Goal: Task Accomplishment & Management: Manage account settings

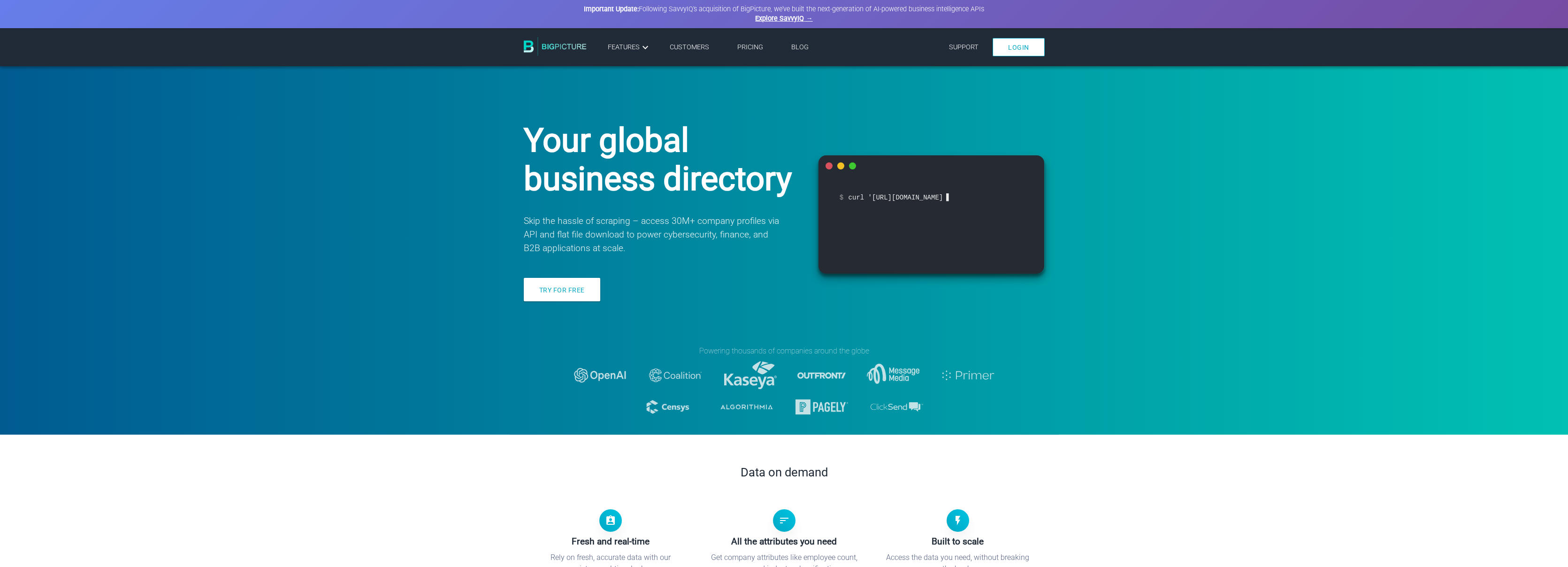
click at [1018, 50] on link "Login" at bounding box center [1019, 47] width 52 height 18
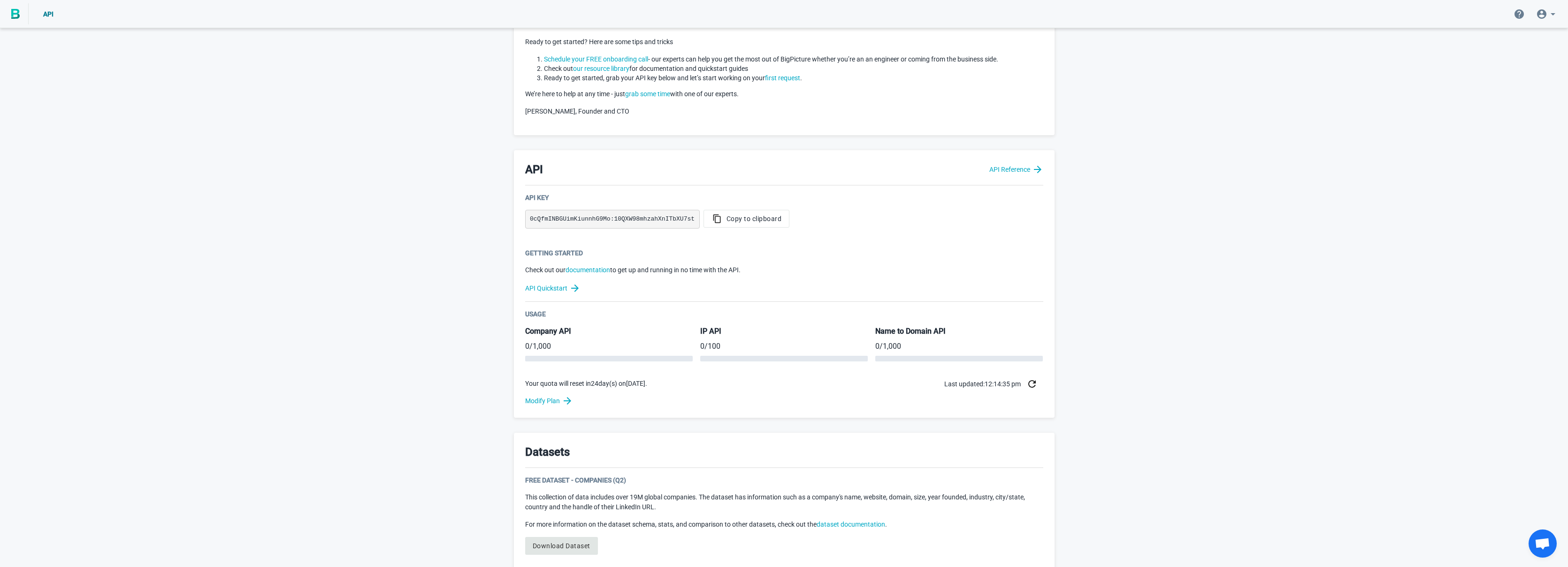
scroll to position [77, 0]
click at [710, 336] on h5 "IP API" at bounding box center [783, 336] width 167 height 11
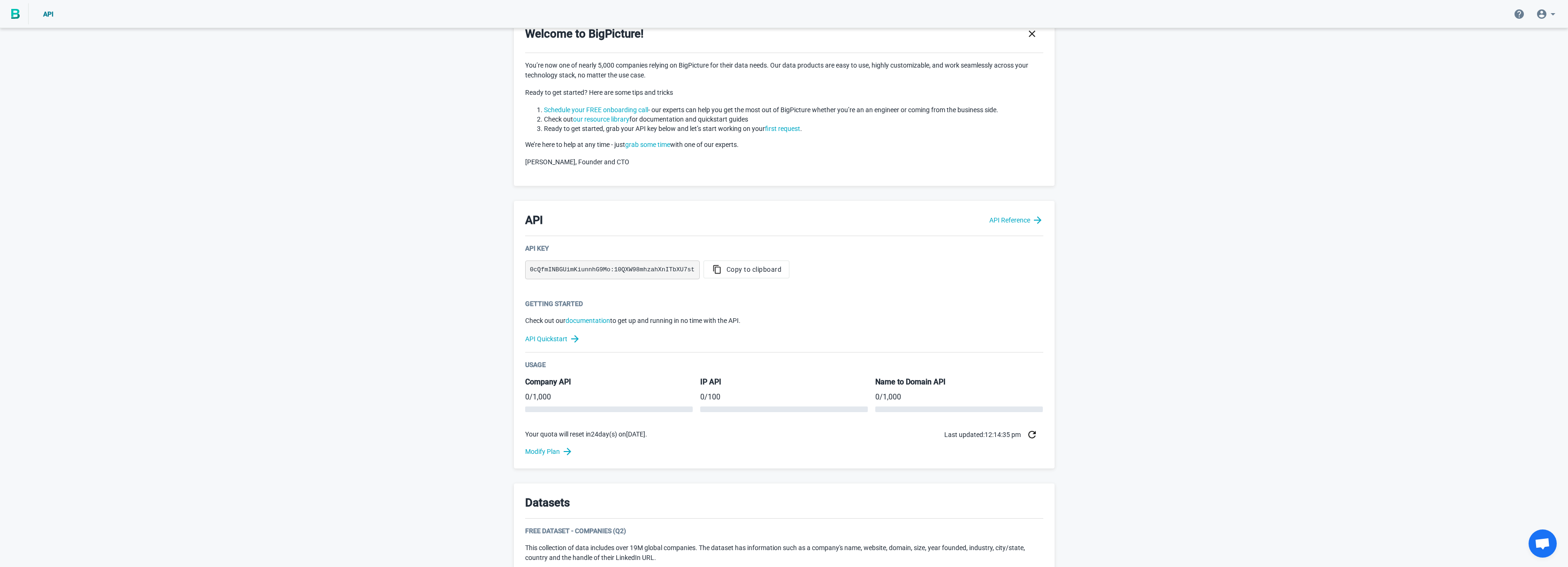
scroll to position [30, 0]
click at [998, 216] on link "API Reference" at bounding box center [1016, 220] width 54 height 12
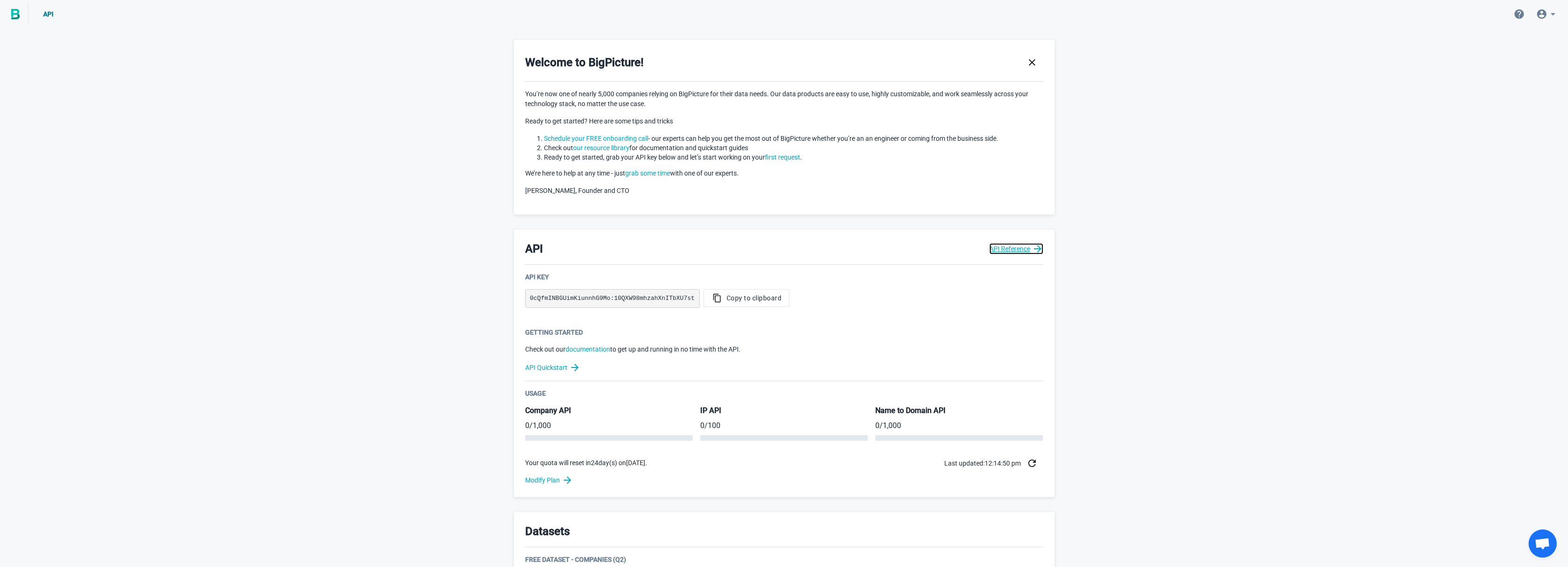
scroll to position [0, 0]
click at [19, 13] on img at bounding box center [16, 14] width 9 height 10
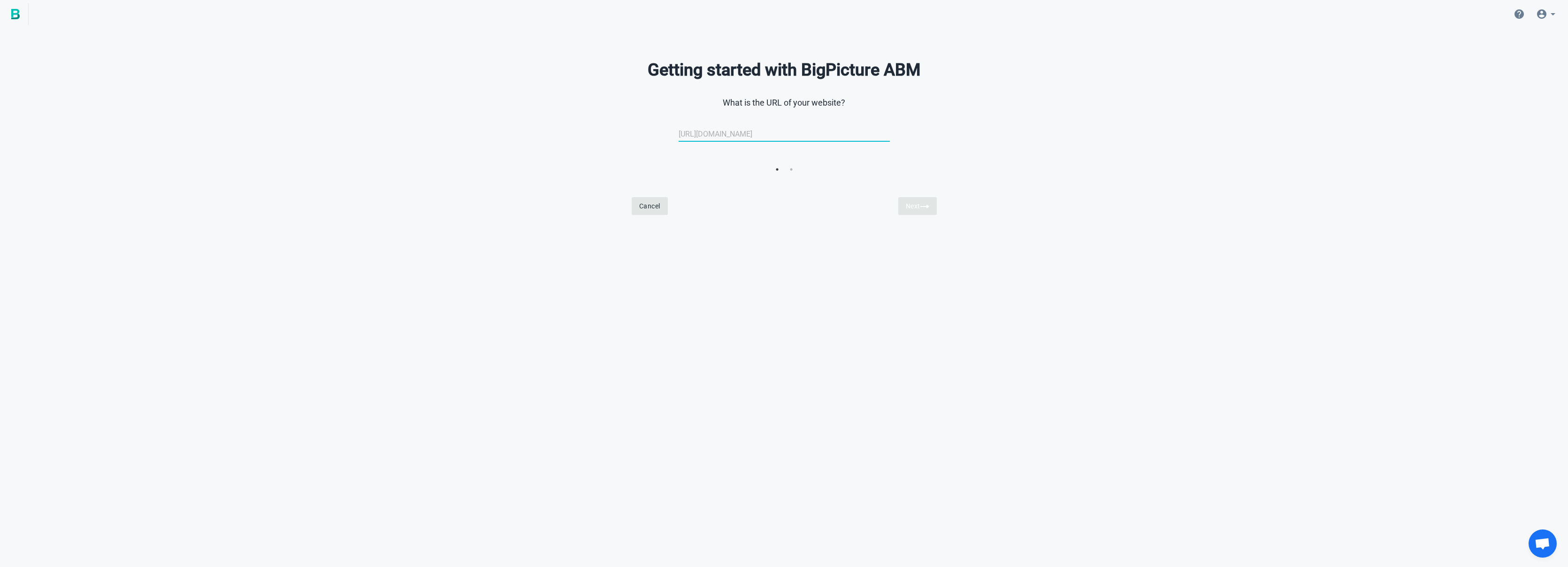
click at [708, 131] on input "url" at bounding box center [784, 134] width 211 height 23
click at [1559, 15] on span at bounding box center [1547, 14] width 34 height 23
click at [1555, 14] on icon at bounding box center [1553, 14] width 12 height 12
drag, startPoint x: 759, startPoint y: 136, endPoint x: 755, endPoint y: 132, distance: 5.7
click at [757, 133] on input "url" at bounding box center [784, 134] width 211 height 23
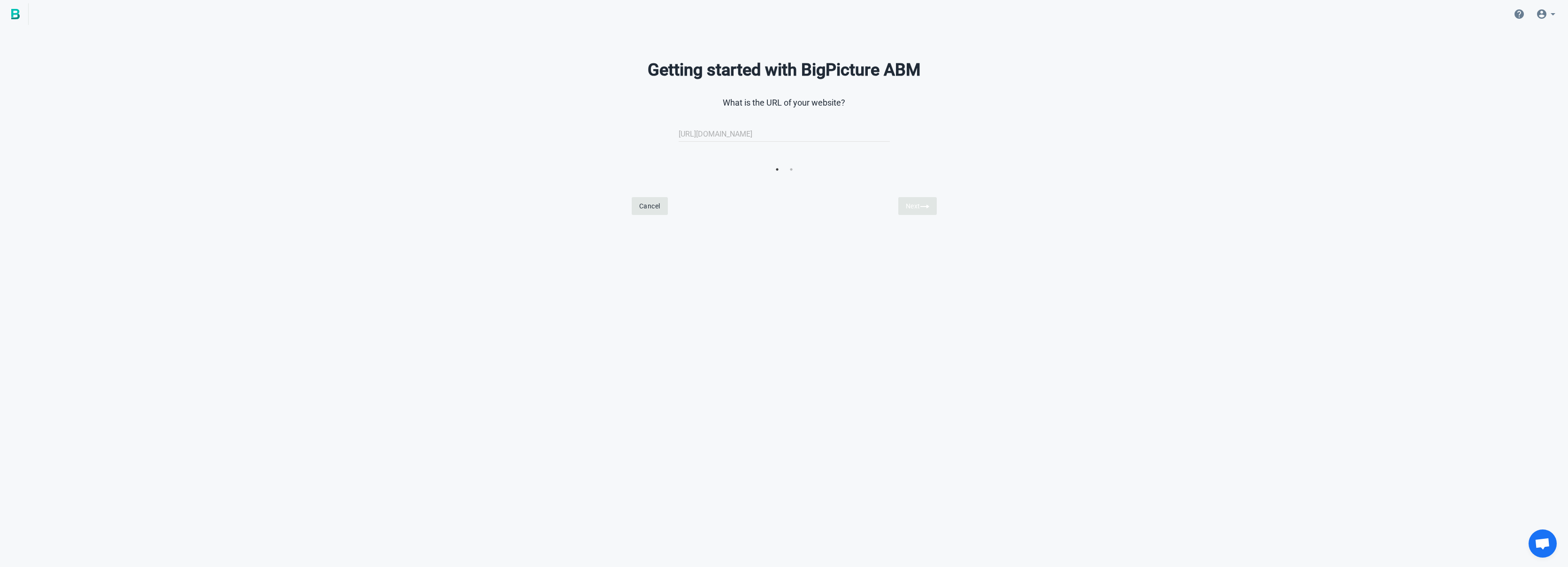
click at [429, 102] on div "Getting started with BigPicture ABM What is the URL of your website? http://www…" at bounding box center [784, 125] width 1568 height 191
click at [494, 143] on div "Getting started with BigPicture ABM What is the URL of your website? http://www…" at bounding box center [784, 125] width 1568 height 191
click at [1547, 15] on icon at bounding box center [1553, 14] width 12 height 12
click at [1521, 65] on div "Logout jordan@talpoint.com" at bounding box center [1539, 70] width 92 height 22
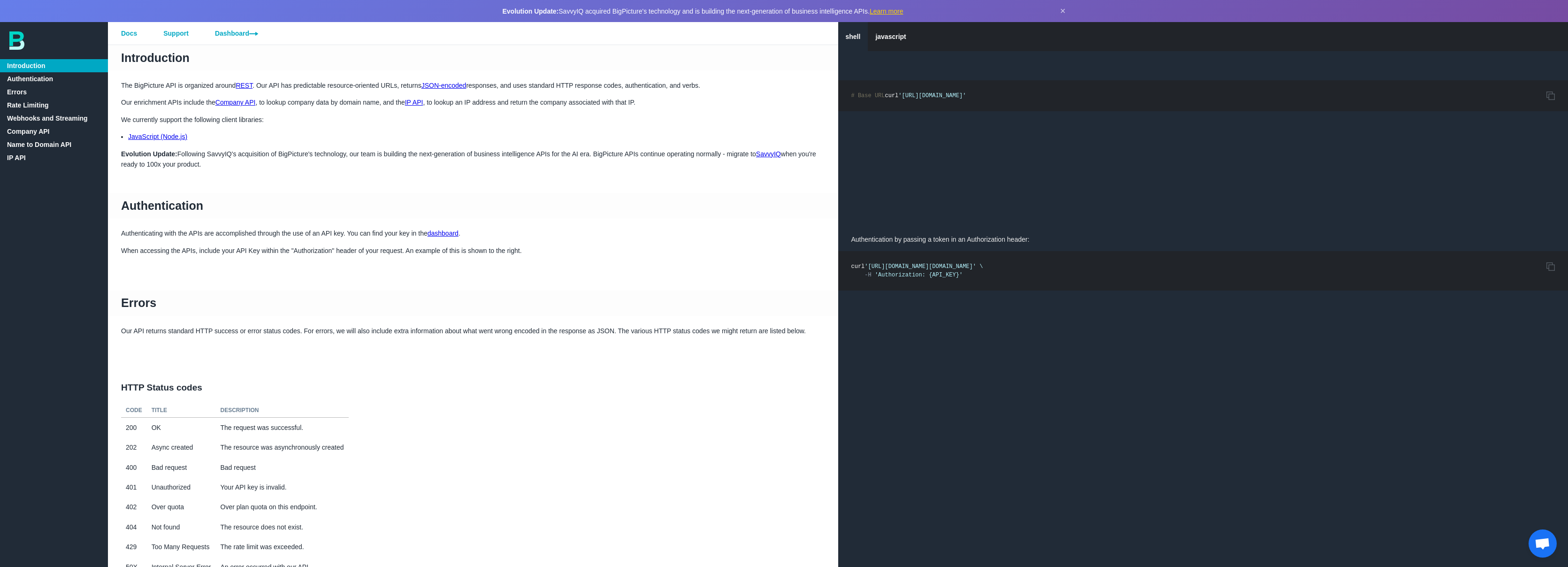
click at [19, 158] on link "IP API" at bounding box center [54, 158] width 108 height 13
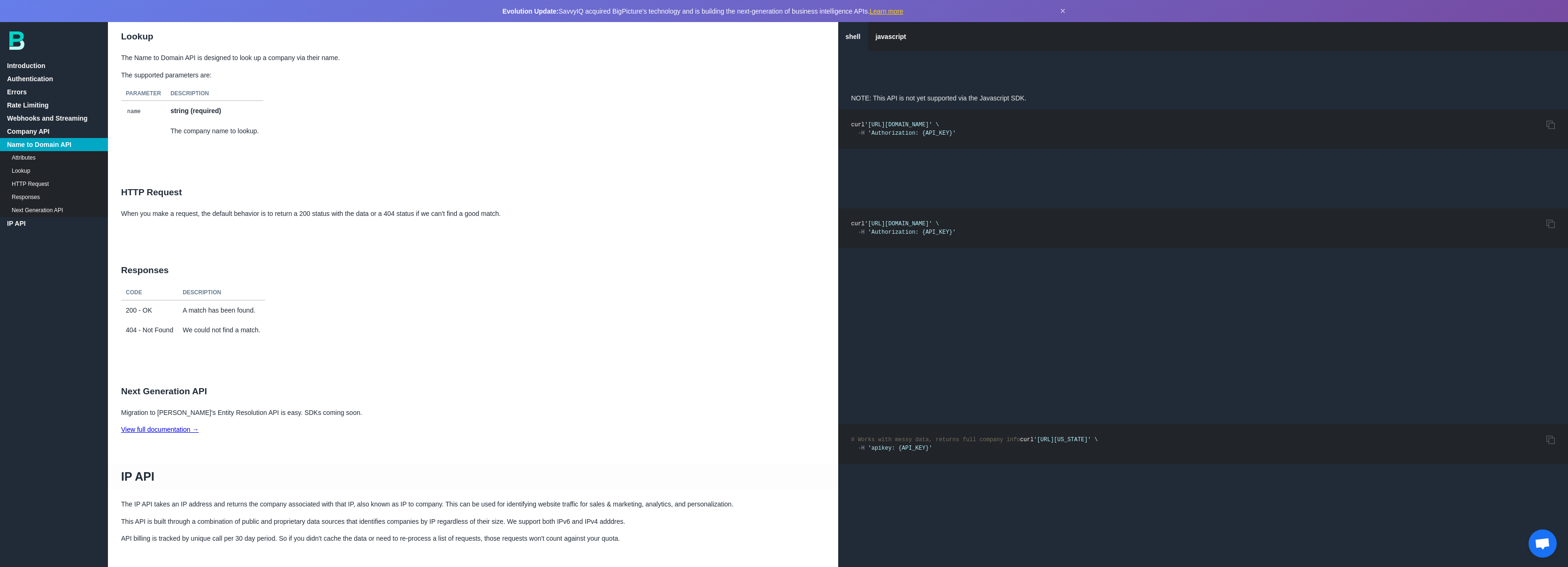
scroll to position [5009, 0]
click at [150, 435] on link "View full documentation →" at bounding box center [160, 431] width 78 height 7
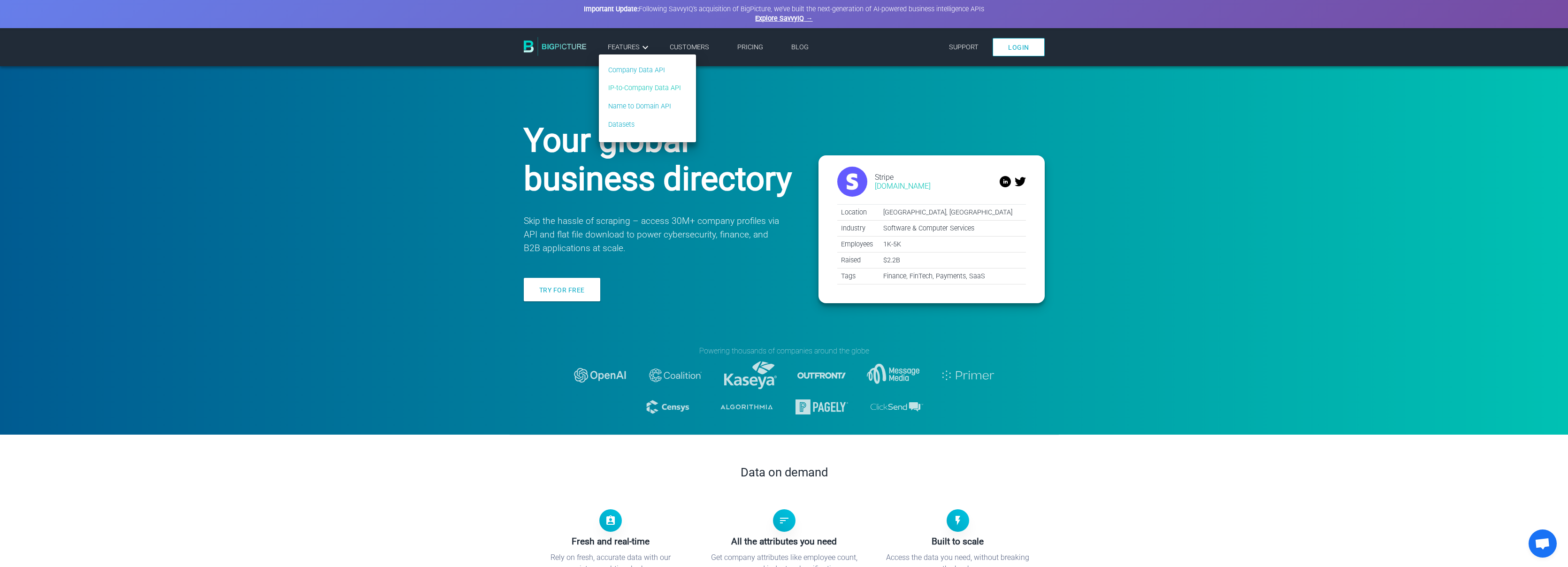
click at [627, 90] on link "IP-to-Company Data API" at bounding box center [645, 88] width 73 height 10
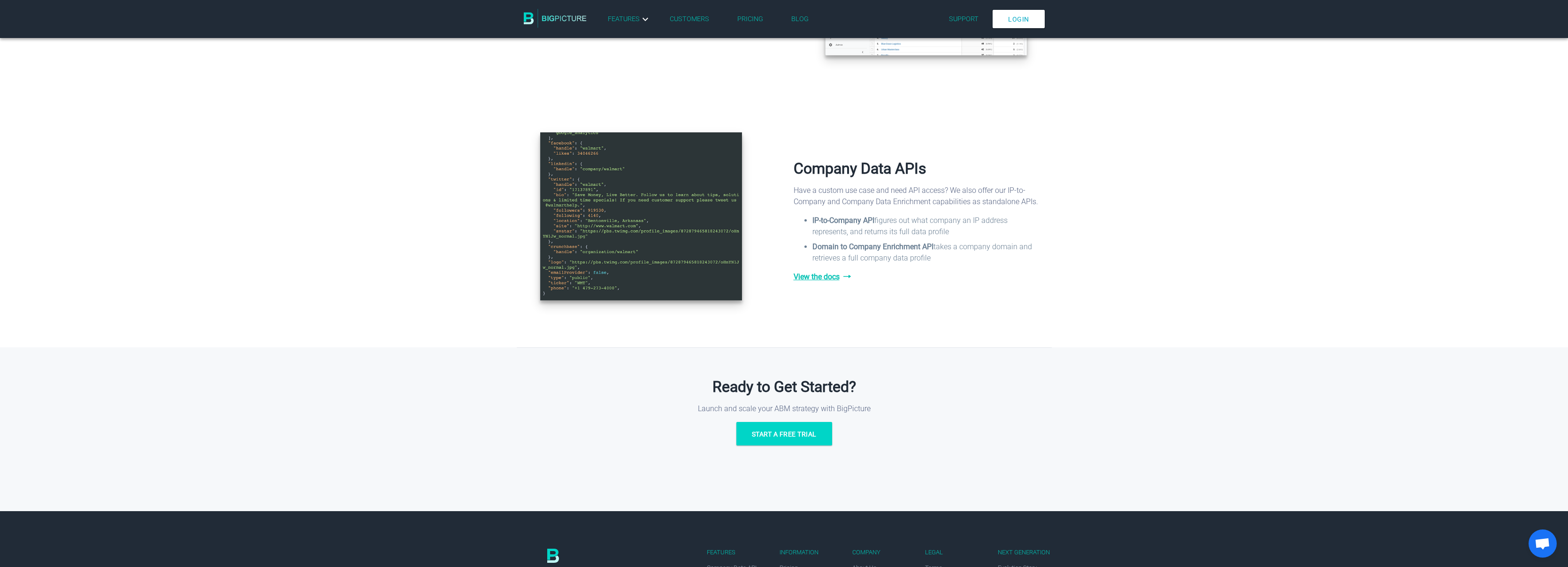
scroll to position [964, 0]
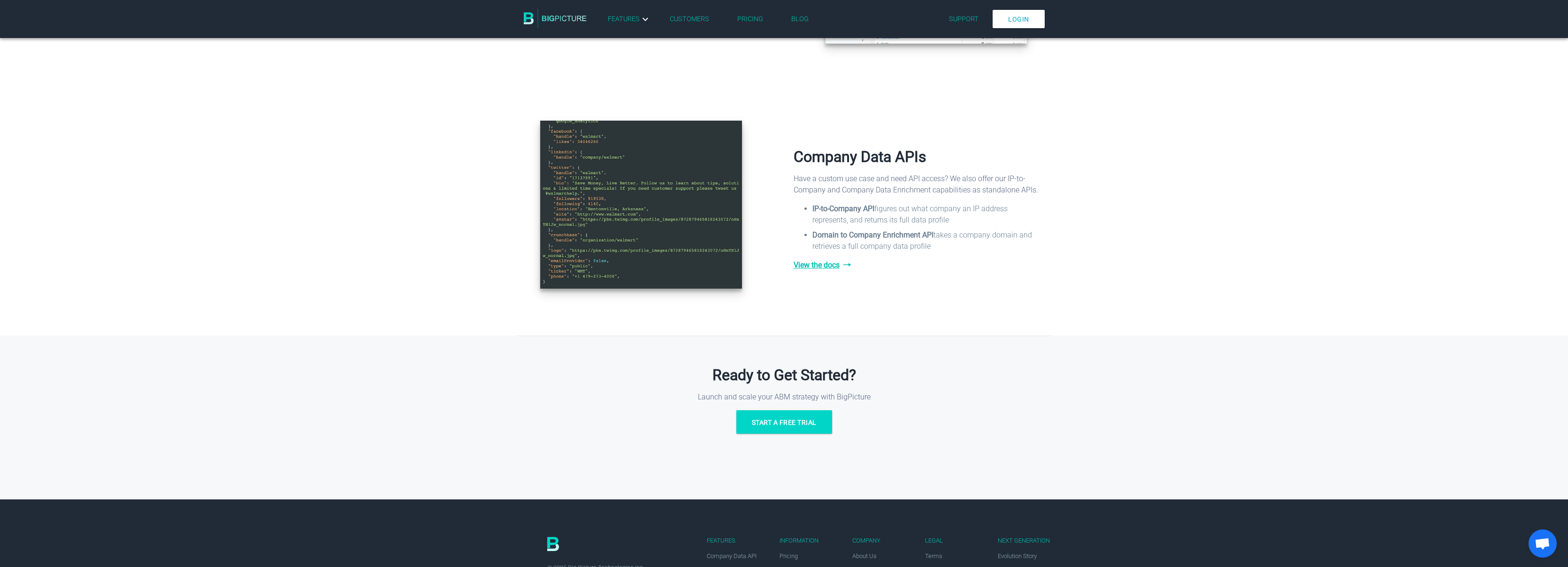
click at [821, 267] on span "View the docs" at bounding box center [918, 265] width 249 height 12
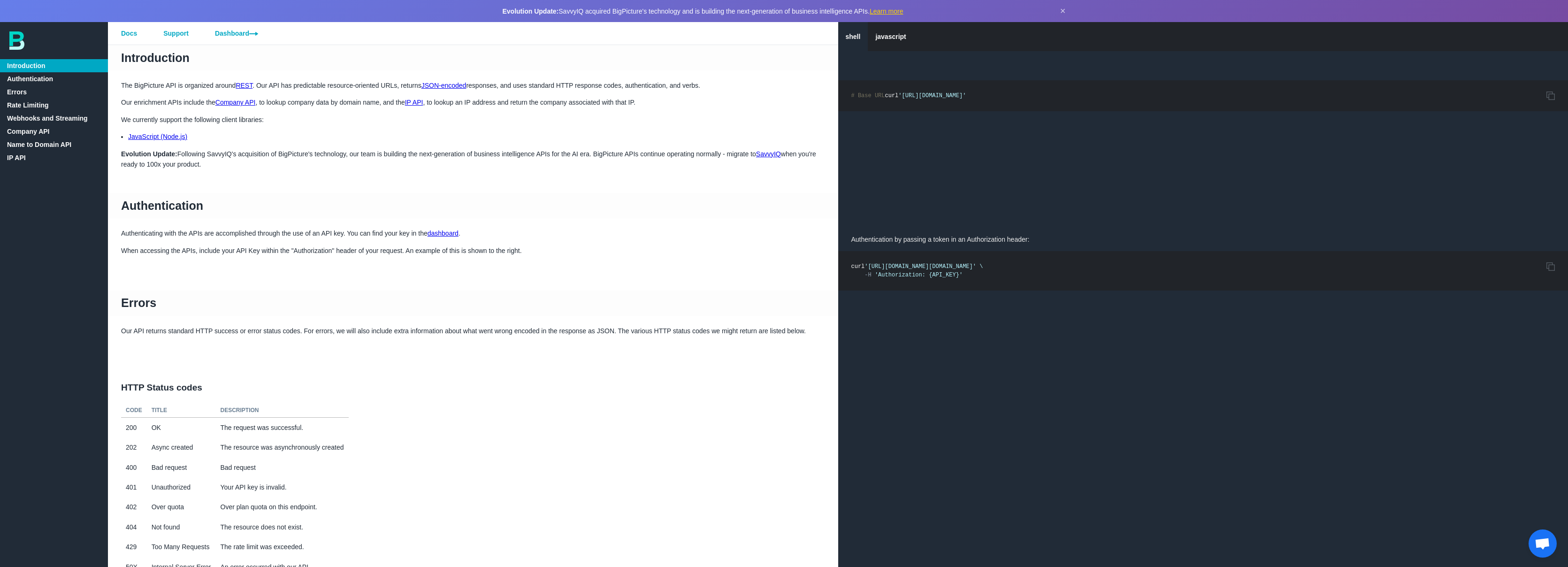
click at [16, 156] on link "IP API" at bounding box center [54, 158] width 108 height 13
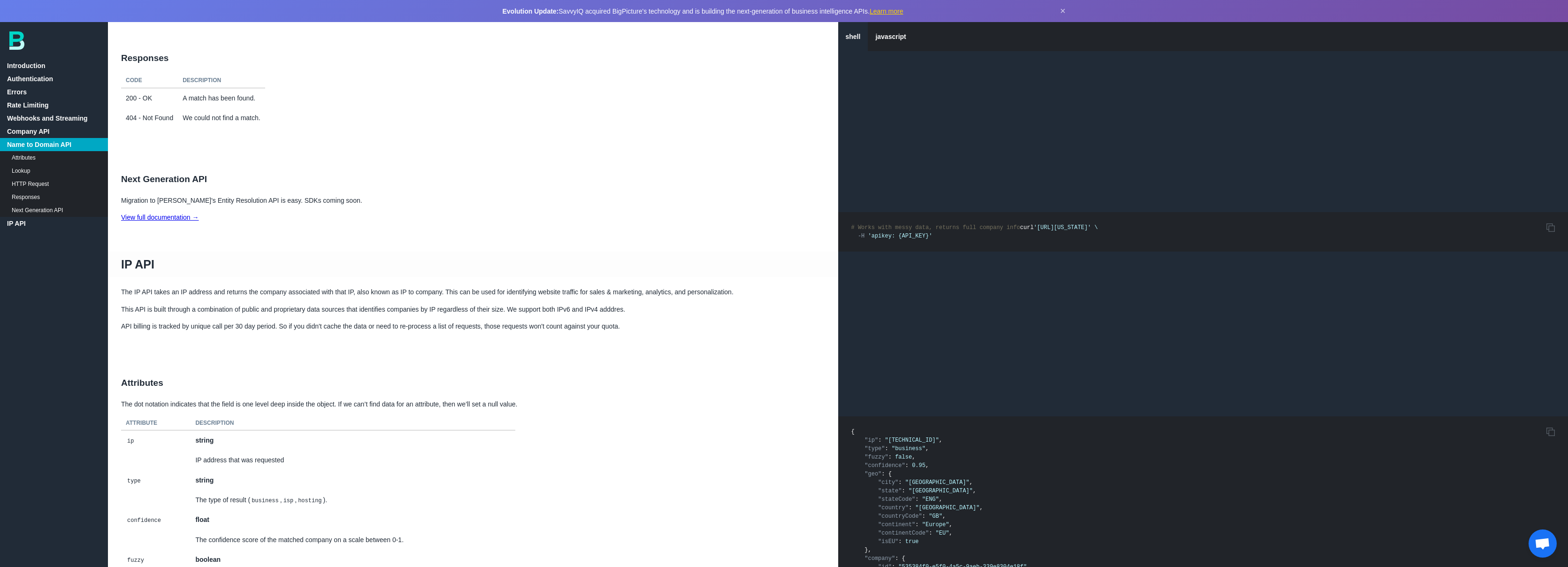
scroll to position [5220, 0]
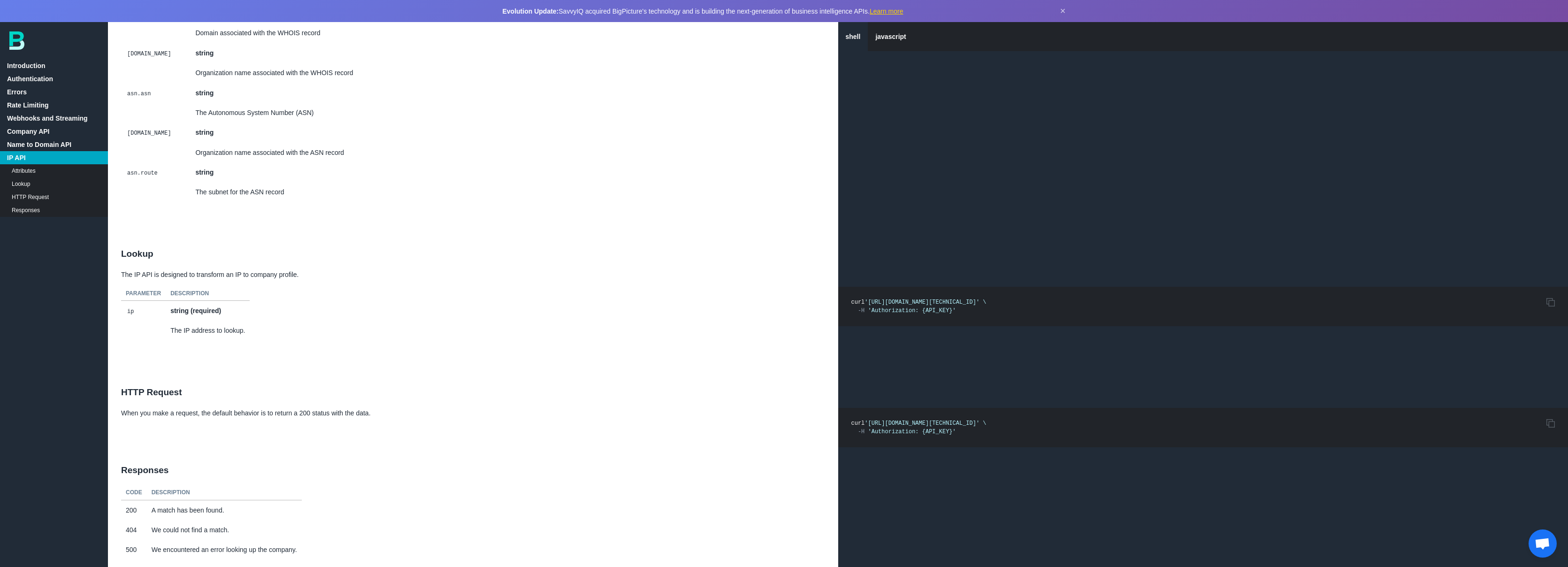
scroll to position [6185, 0]
click at [20, 196] on link "HTTP Request" at bounding box center [54, 197] width 108 height 13
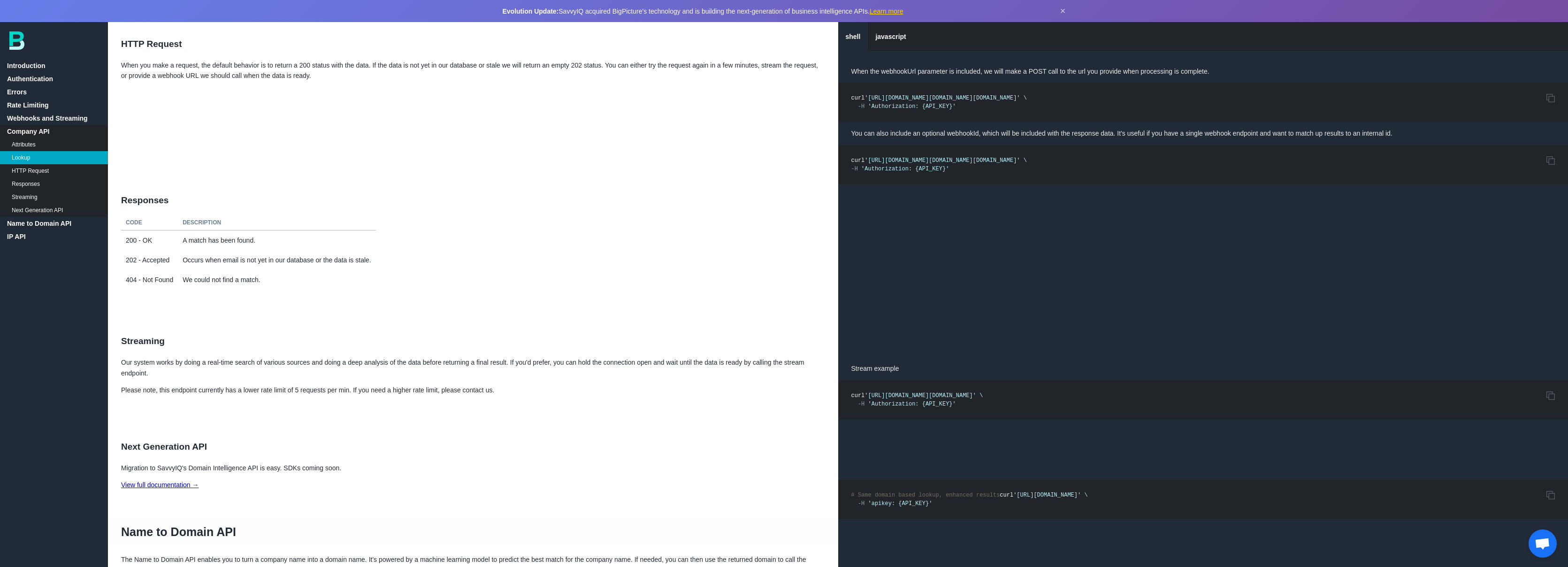
scroll to position [4057, 0]
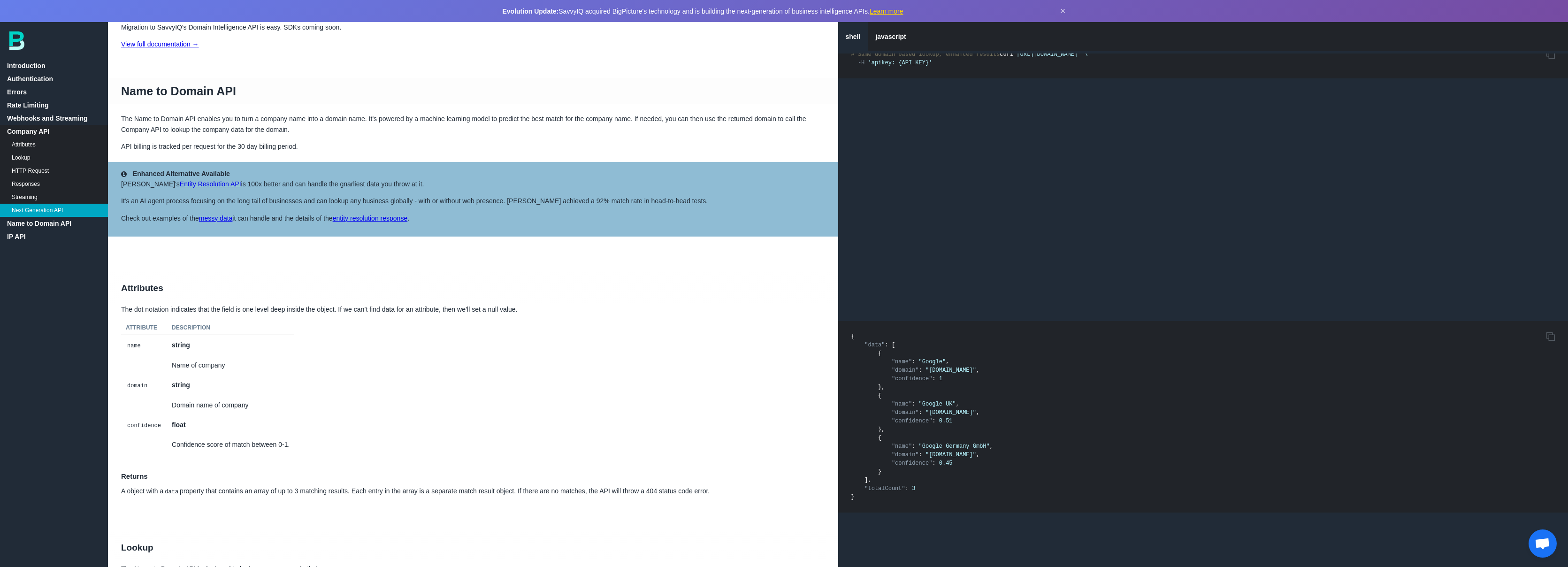
scroll to position [4501, 0]
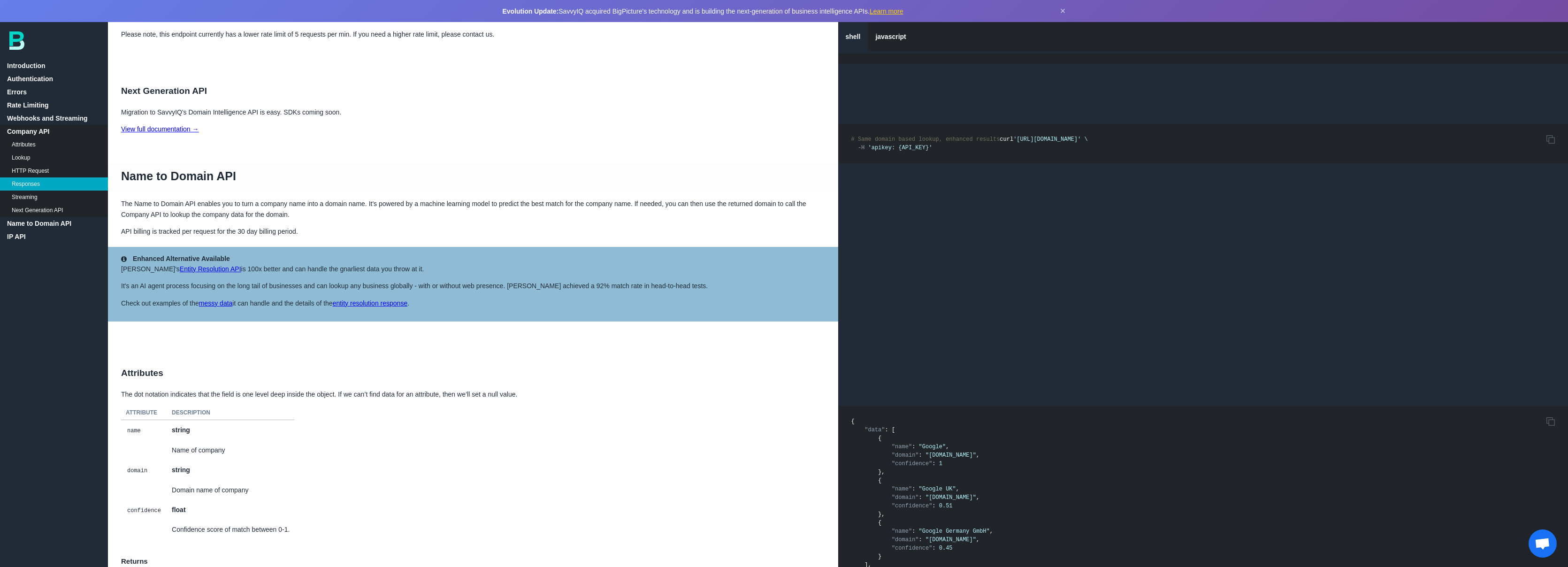
scroll to position [4412, 0]
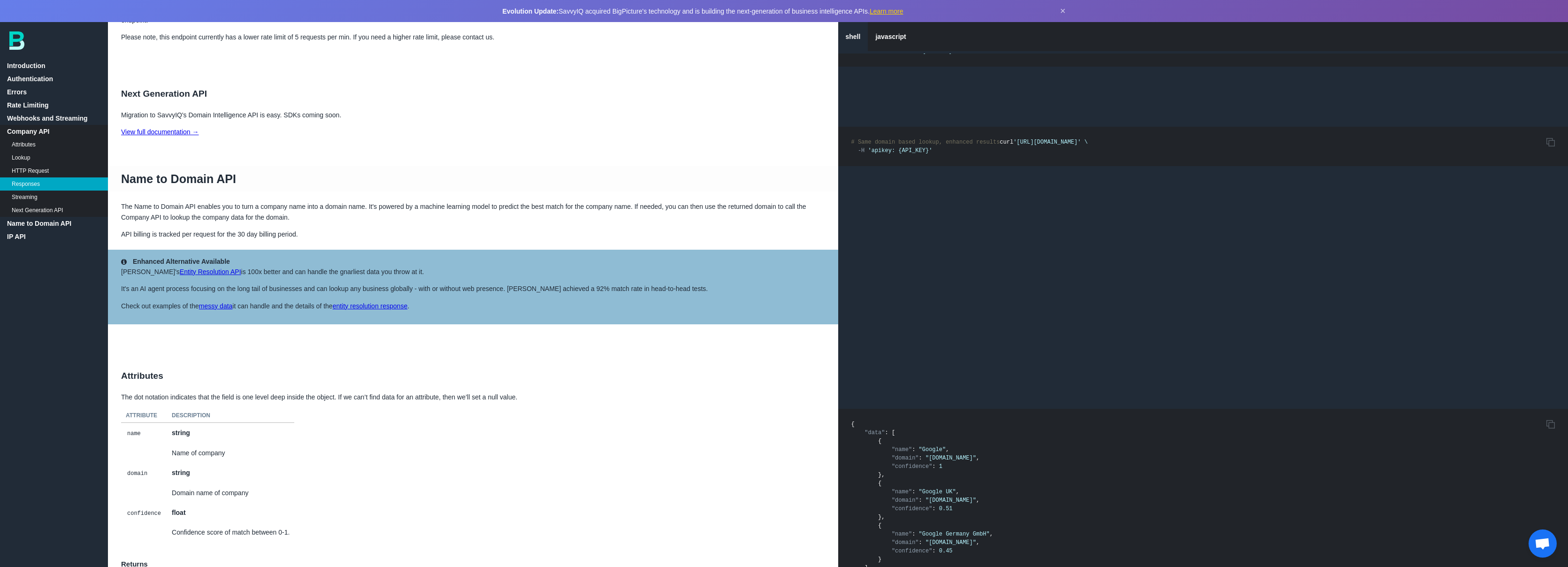
click at [294, 368] on h2 "Attributes" at bounding box center [473, 376] width 730 height 32
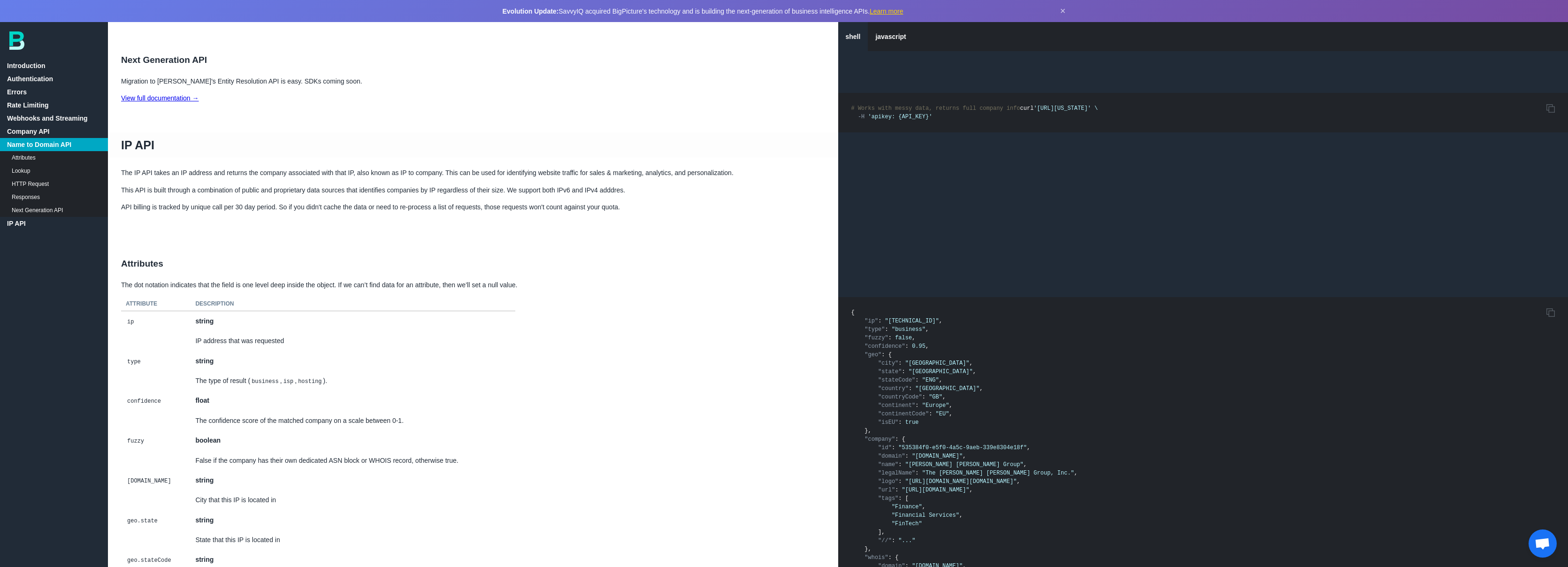
scroll to position [5344, 0]
click at [16, 38] on img at bounding box center [16, 41] width 15 height 18
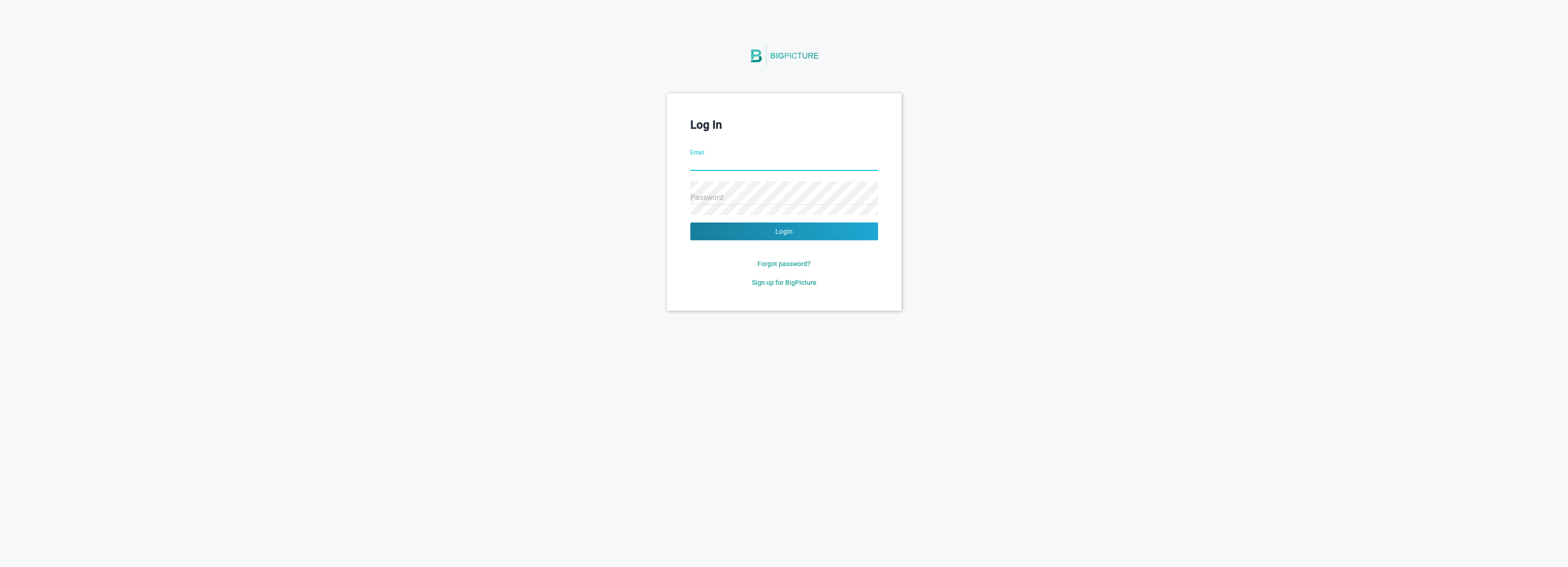
click at [750, 166] on input "Email" at bounding box center [784, 164] width 187 height 34
click at [0, 311] on com-1password-button at bounding box center [0, 311] width 0 height 0
click at [733, 164] on input "Email" at bounding box center [784, 164] width 187 height 34
click at [0, 311] on com-1password-button at bounding box center [0, 311] width 0 height 0
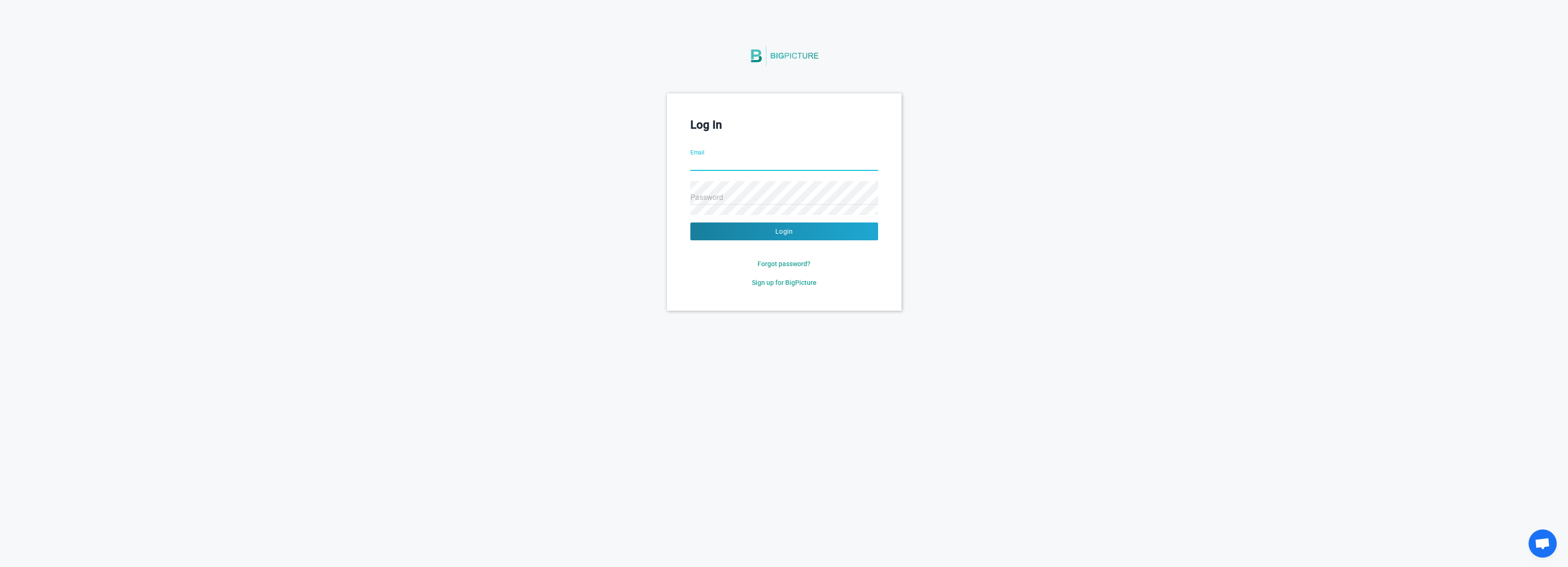
click at [733, 163] on input "Email" at bounding box center [784, 164] width 187 height 34
type input "[EMAIL_ADDRESS][DOMAIN_NAME]"
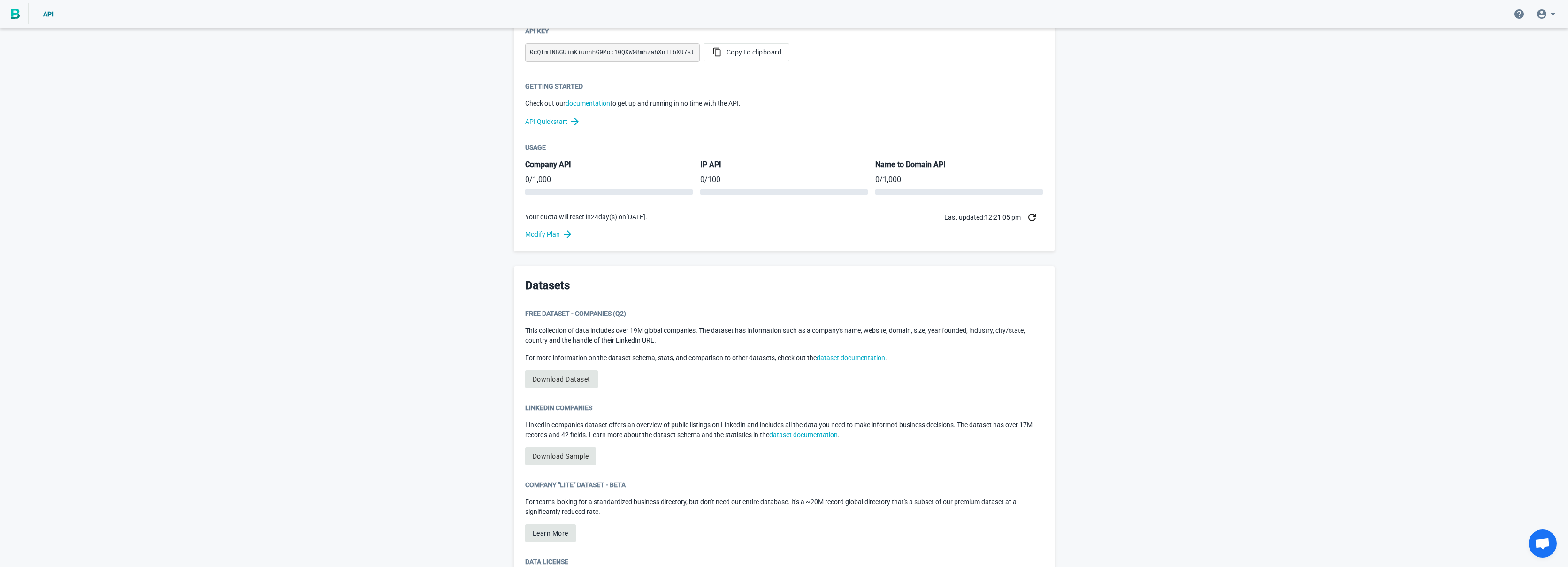
scroll to position [251, 0]
click at [532, 228] on link "Modify Plan" at bounding box center [784, 231] width 518 height 12
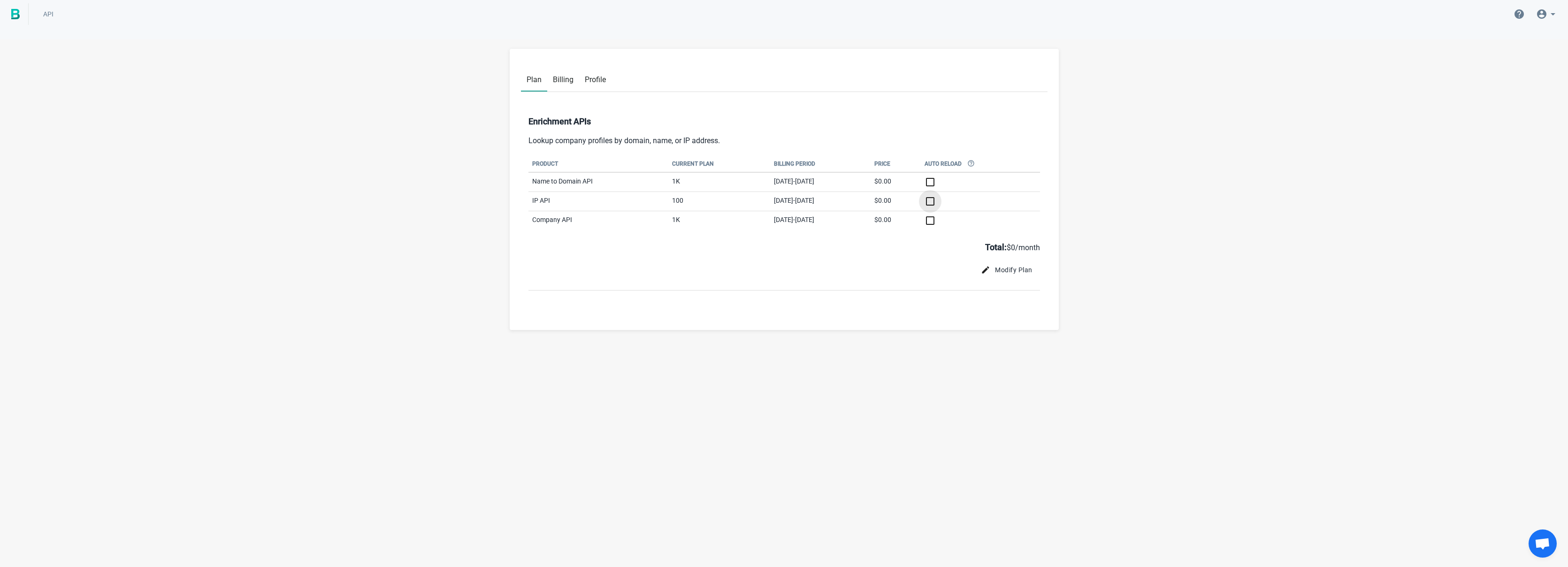
click at [959, 202] on input "checkbox" at bounding box center [980, 202] width 111 height 12
click at [956, 204] on input "checkbox" at bounding box center [980, 202] width 111 height 12
checkbox input "false"
click at [564, 83] on span "Billing" at bounding box center [563, 79] width 21 height 9
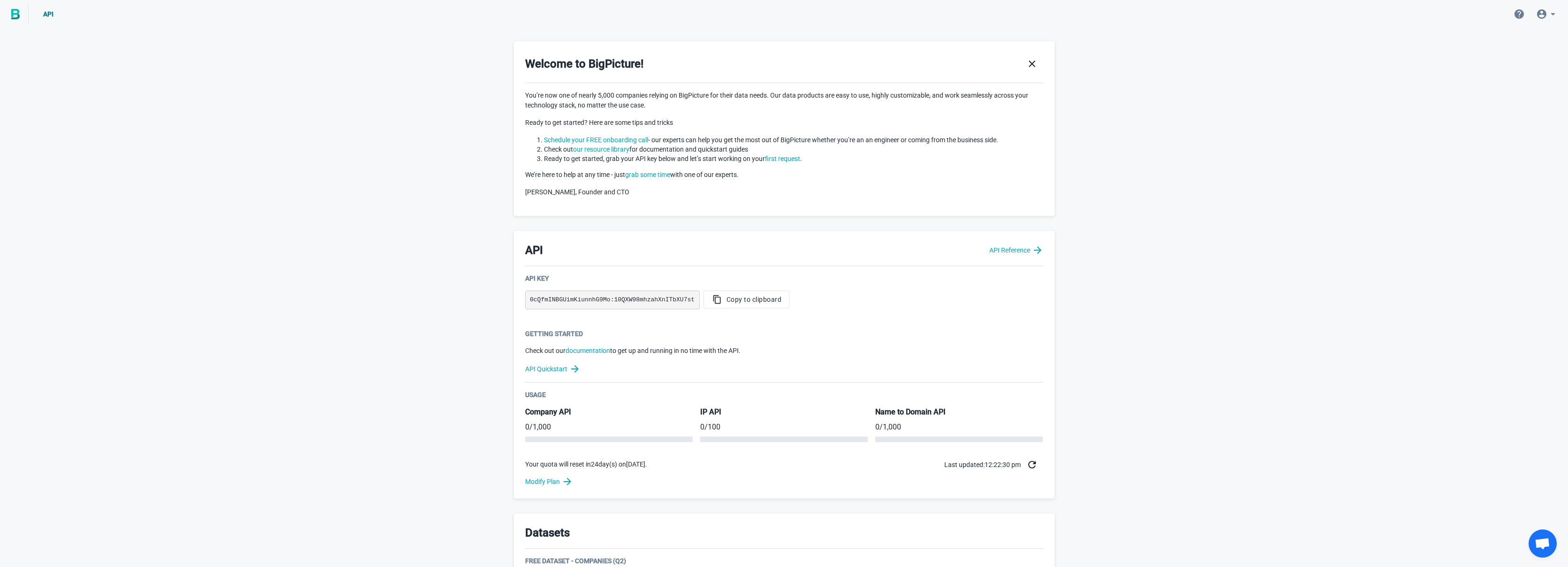
click at [276, 194] on div "Welcome to BigPicture! You’re now one of nearly 5,000 companies relying on BigP…" at bounding box center [784, 462] width 1568 height 864
